Goal: Task Accomplishment & Management: Complete application form

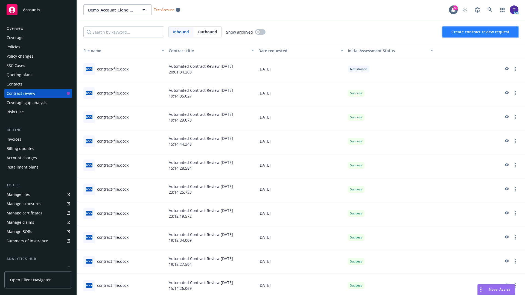
click at [481, 32] on span "Create contract review request" at bounding box center [480, 31] width 58 height 5
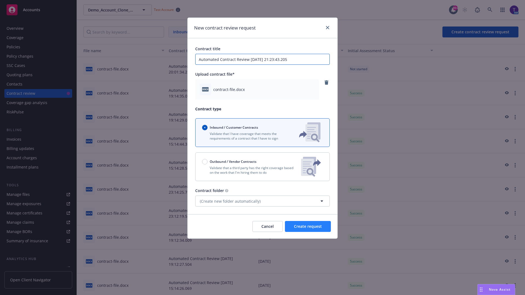
type input "Automated Contract Review [DATE] 21:23:43.205"
click at [308, 227] on span "Create request" at bounding box center [308, 226] width 28 height 5
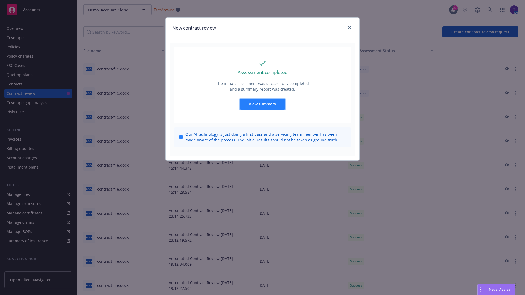
click at [262, 104] on span "View summary" at bounding box center [262, 103] width 27 height 5
